Goal: Use online tool/utility: Utilize a website feature to perform a specific function

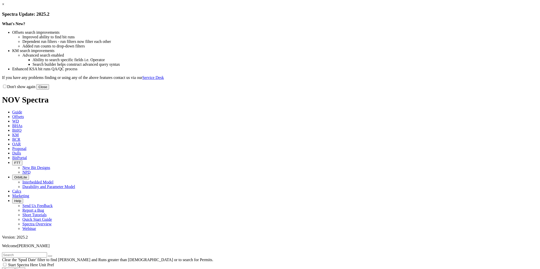
click at [49, 90] on button "Close" at bounding box center [42, 86] width 13 height 5
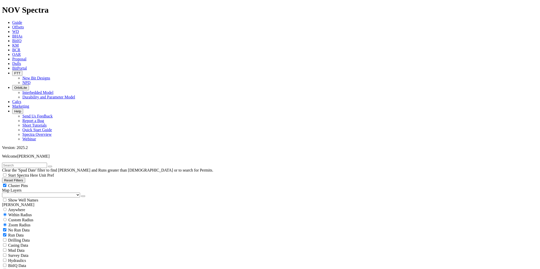
click at [12, 100] on icon at bounding box center [12, 102] width 0 height 4
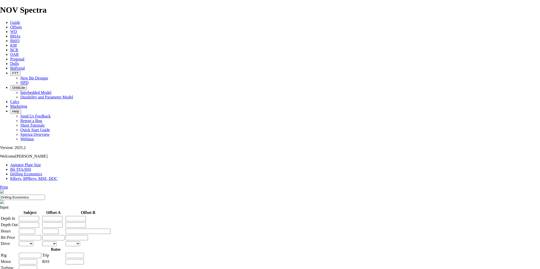
click at [31, 167] on link "Bit TFA/HSI" at bounding box center [20, 169] width 21 height 4
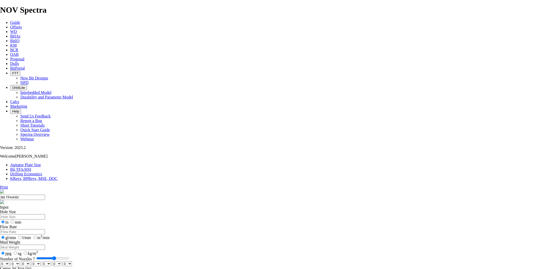
click at [45, 214] on input "Hole Size" at bounding box center [22, 216] width 45 height 5
type input "8.5"
drag, startPoint x: 223, startPoint y: 133, endPoint x: 212, endPoint y: 133, distance: 10.7
type input "5"
click at [69, 257] on input "Number of Nozzles 5" at bounding box center [52, 259] width 33 height 4
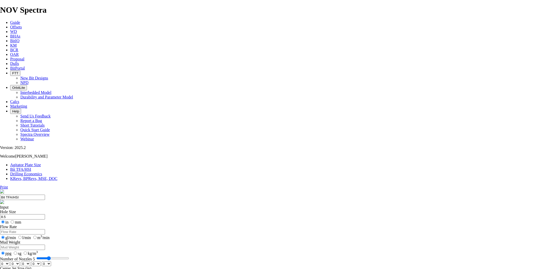
click at [9, 262] on select "0 1 2 3 4 5 6 7 8 9 10 11 12 13 14 15 16 17 18 19 20 21 22 23 24 25 26 27 28 29…" at bounding box center [4, 264] width 9 height 5
select select "number:12"
click at [9, 262] on select "0 1 2 3 4 5 6 7 8 9 10 11 12 13 14 15 16 17 18 19 20 21 22 23 24 25 26 27 28 29…" at bounding box center [4, 264] width 9 height 5
select select "number:12"
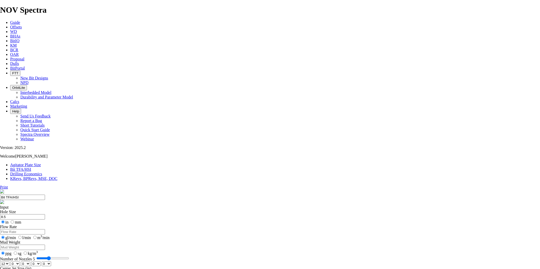
select select "number:12"
click at [9, 262] on select "0 1 2 3 4 5 6 7 8 9 10 11 12 13 14 15 16 17 18 19 20 21 22 23 24 25 26 27 28 29…" at bounding box center [4, 264] width 9 height 5
select select "number:14"
click at [9, 262] on select "0 1 2 3 4 5 6 7 8 9 10 11 12 13 14 15 16 17 18 19 20 21 22 23 24 25 26 27 28 29…" at bounding box center [4, 264] width 9 height 5
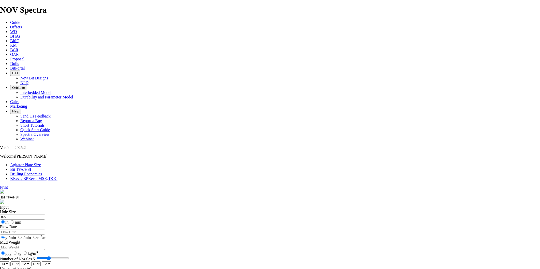
select select "number:14"
click at [266, 205] on div "Input Hole Size 8.5 in mm Flow Rate gl/min l/min m 3 /min Mud Weight ppg sg kg/…" at bounding box center [270, 266] width 540 height 123
